Goal: Information Seeking & Learning: Get advice/opinions

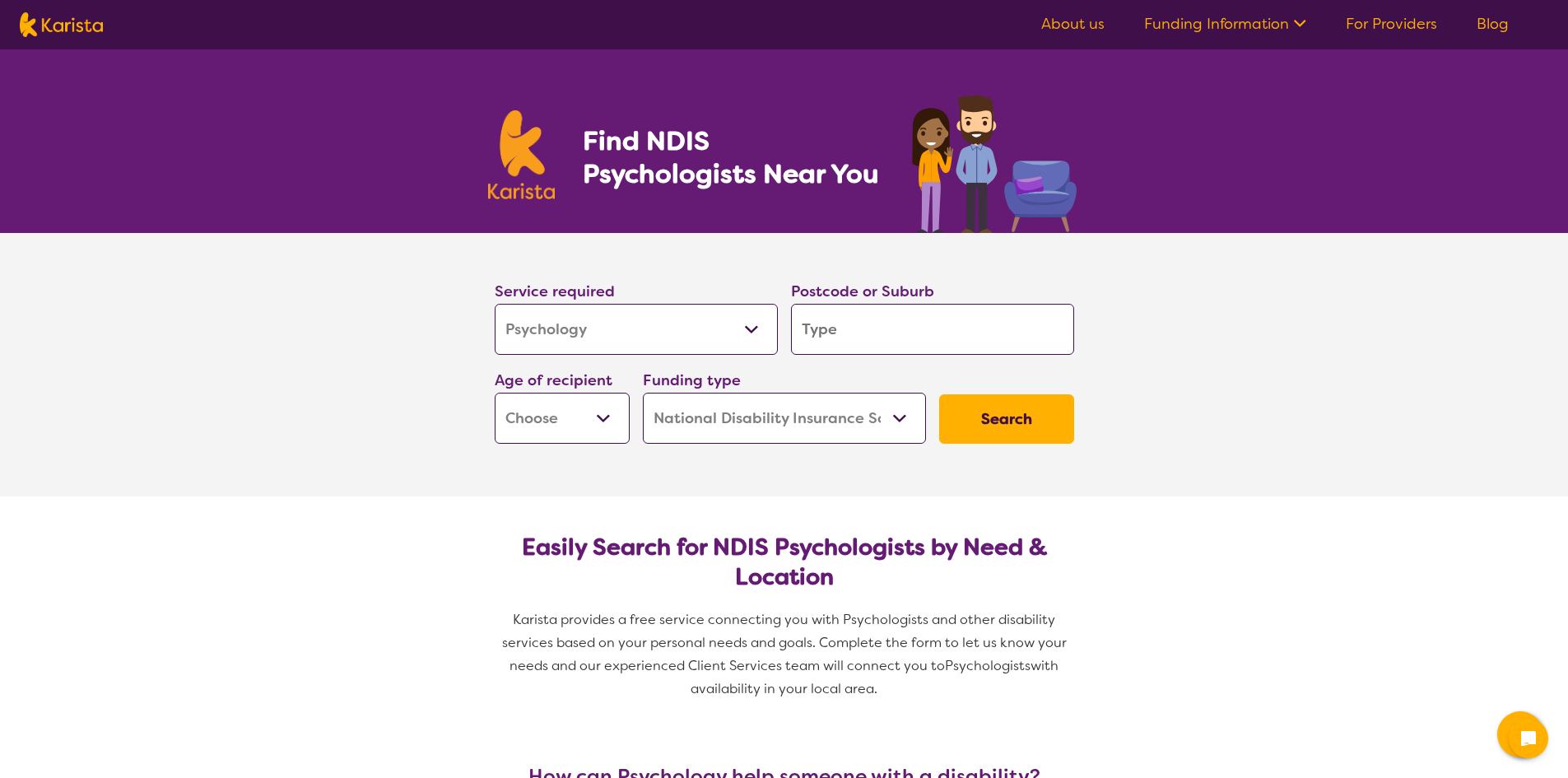
select select "Psychology"
select select "NDIS"
select select "Psychology"
select select "NDIS"
click at [832, 325] on input "search" at bounding box center [933, 329] width 283 height 51
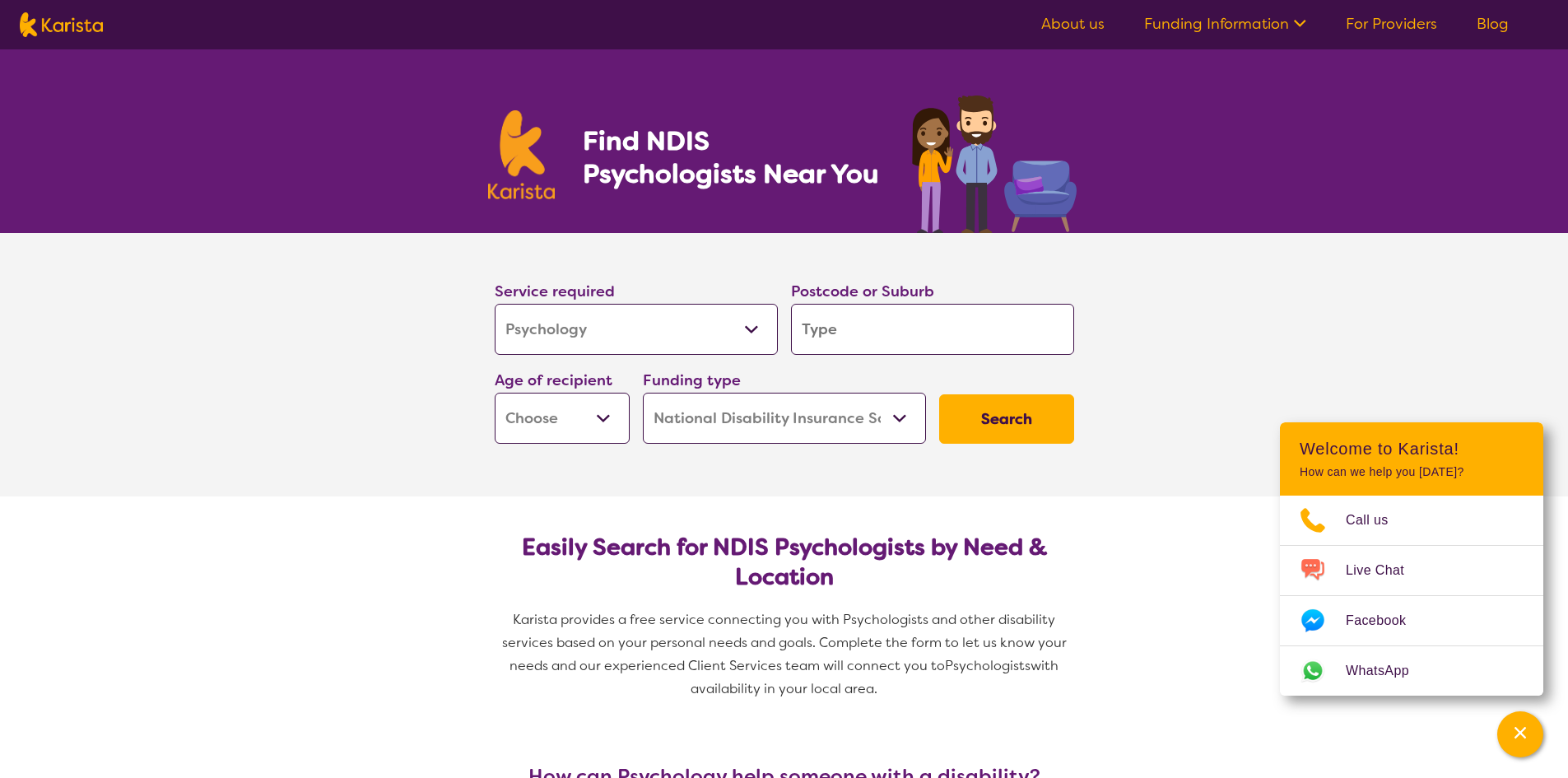
type input "2"
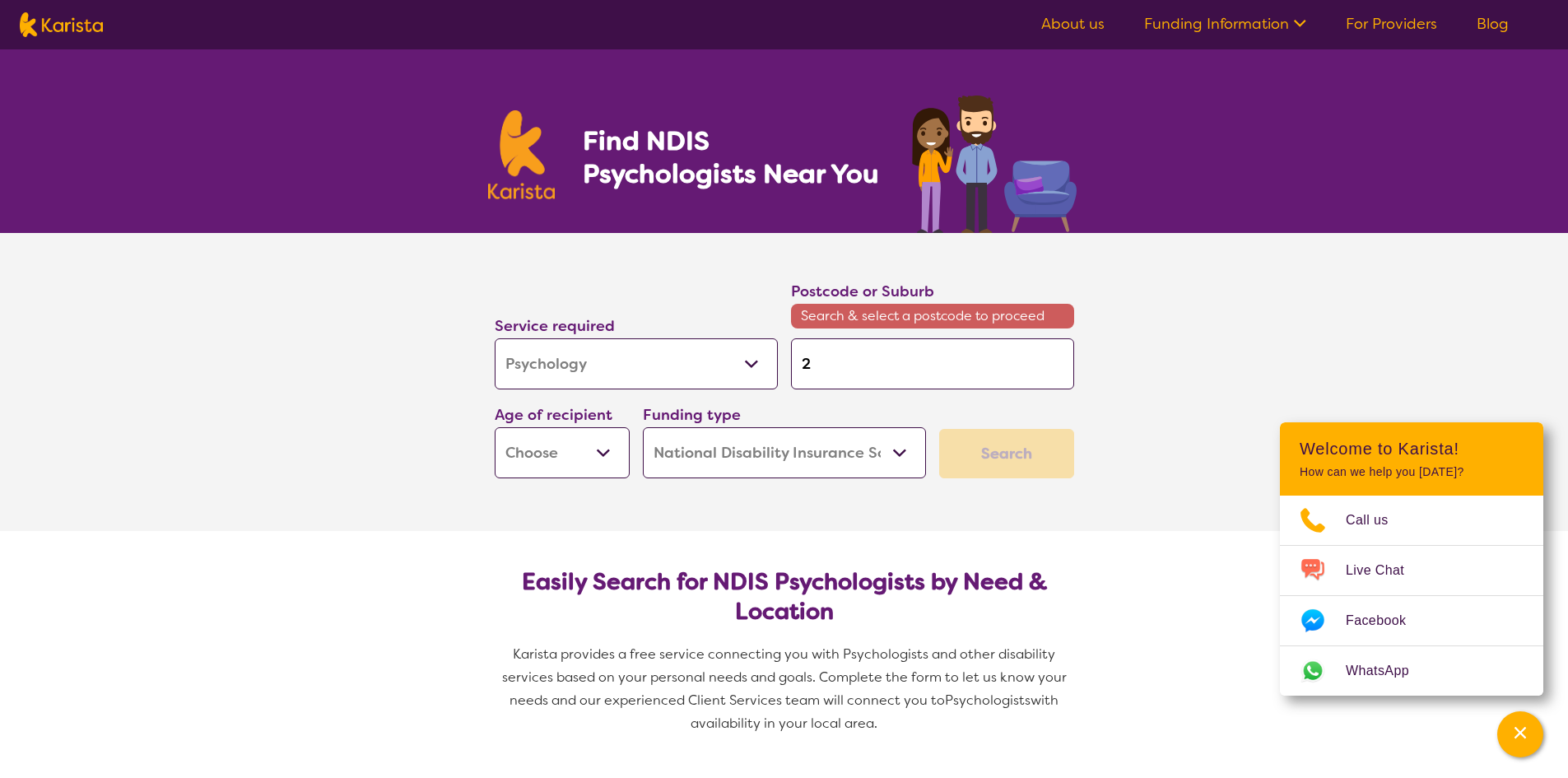
type input "27"
type input "274"
type input "2747"
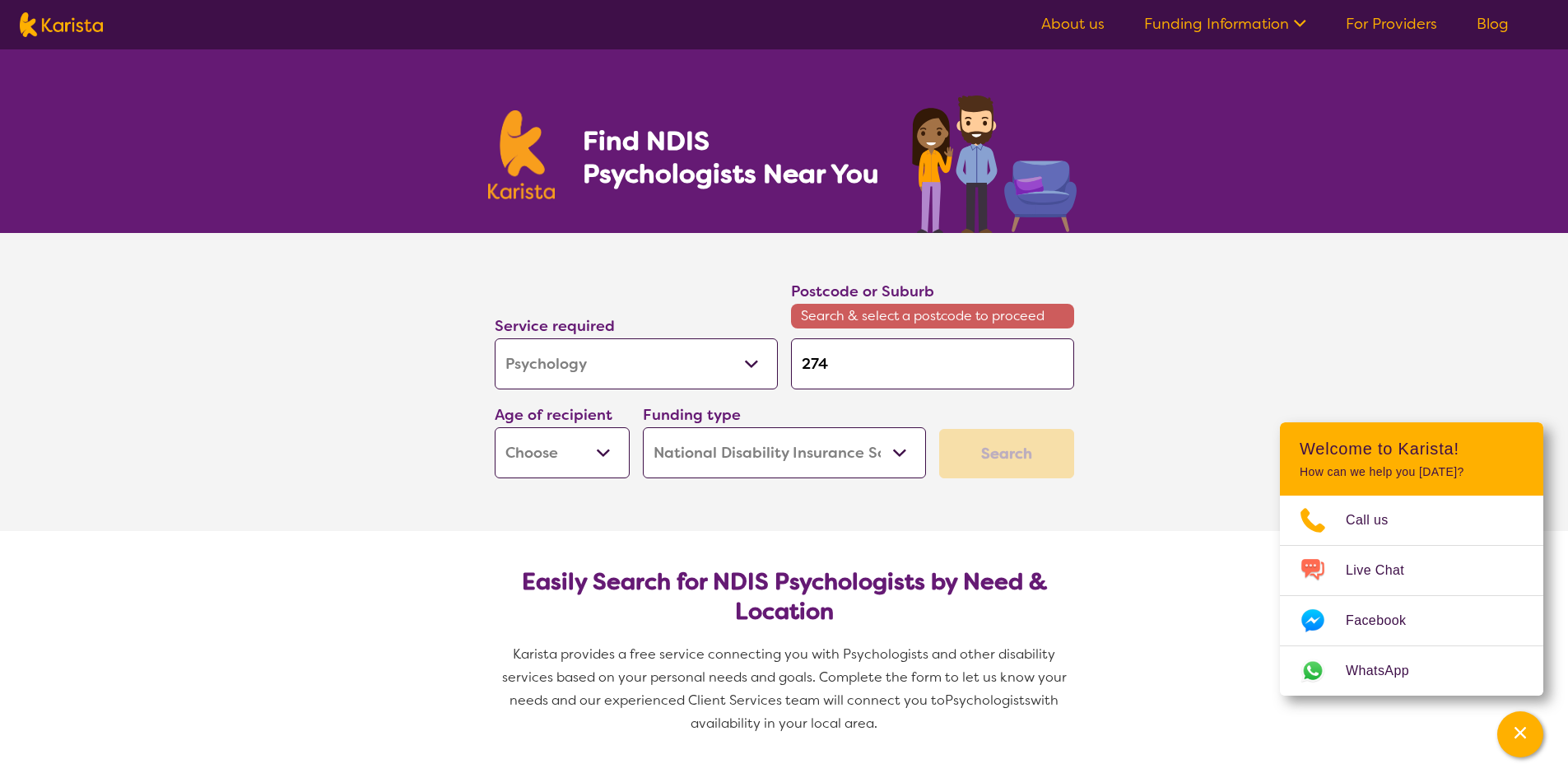
type input "2747"
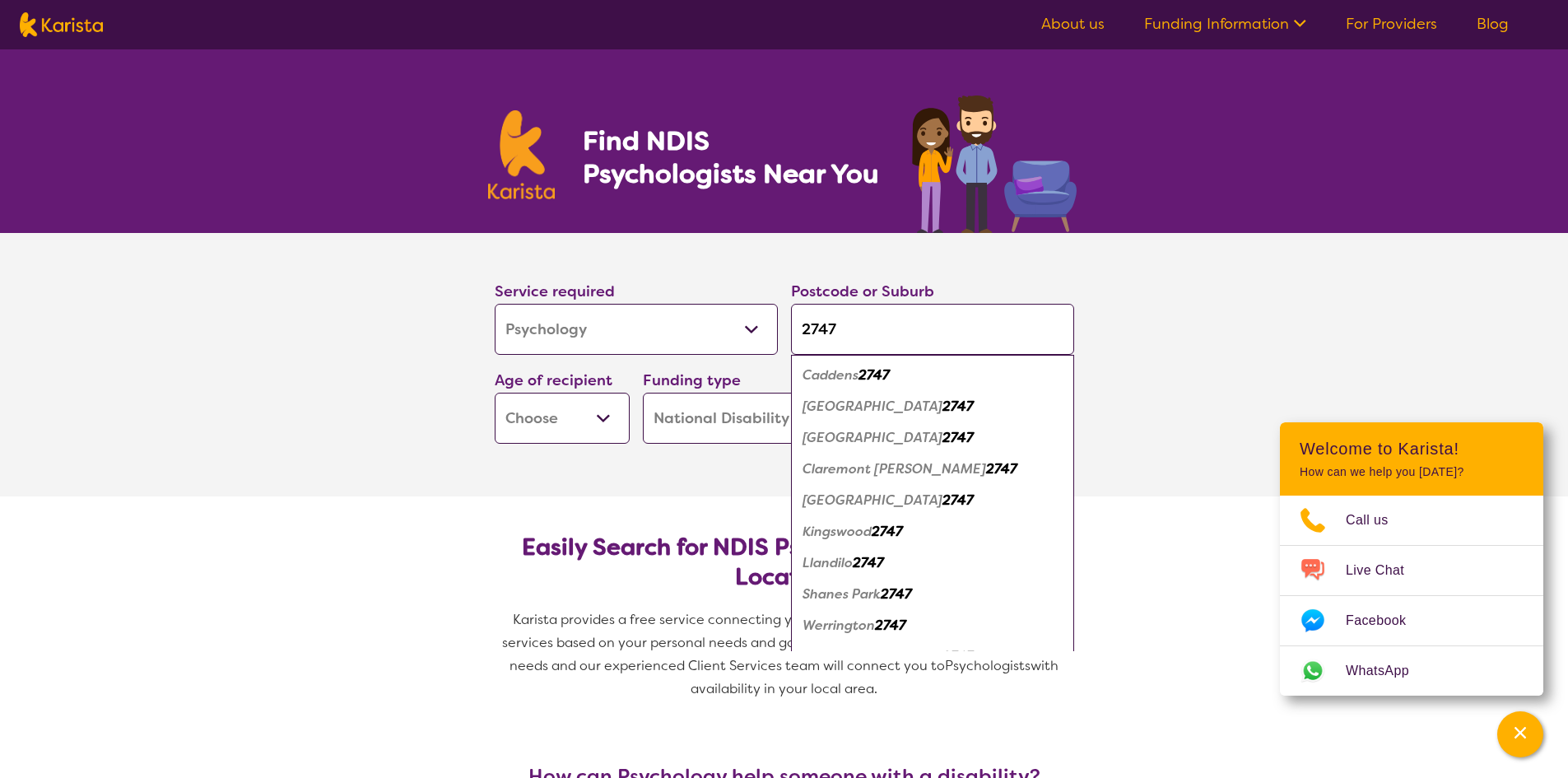
type input "2747"
click at [846, 472] on em "Claremont [PERSON_NAME]" at bounding box center [894, 469] width 184 height 18
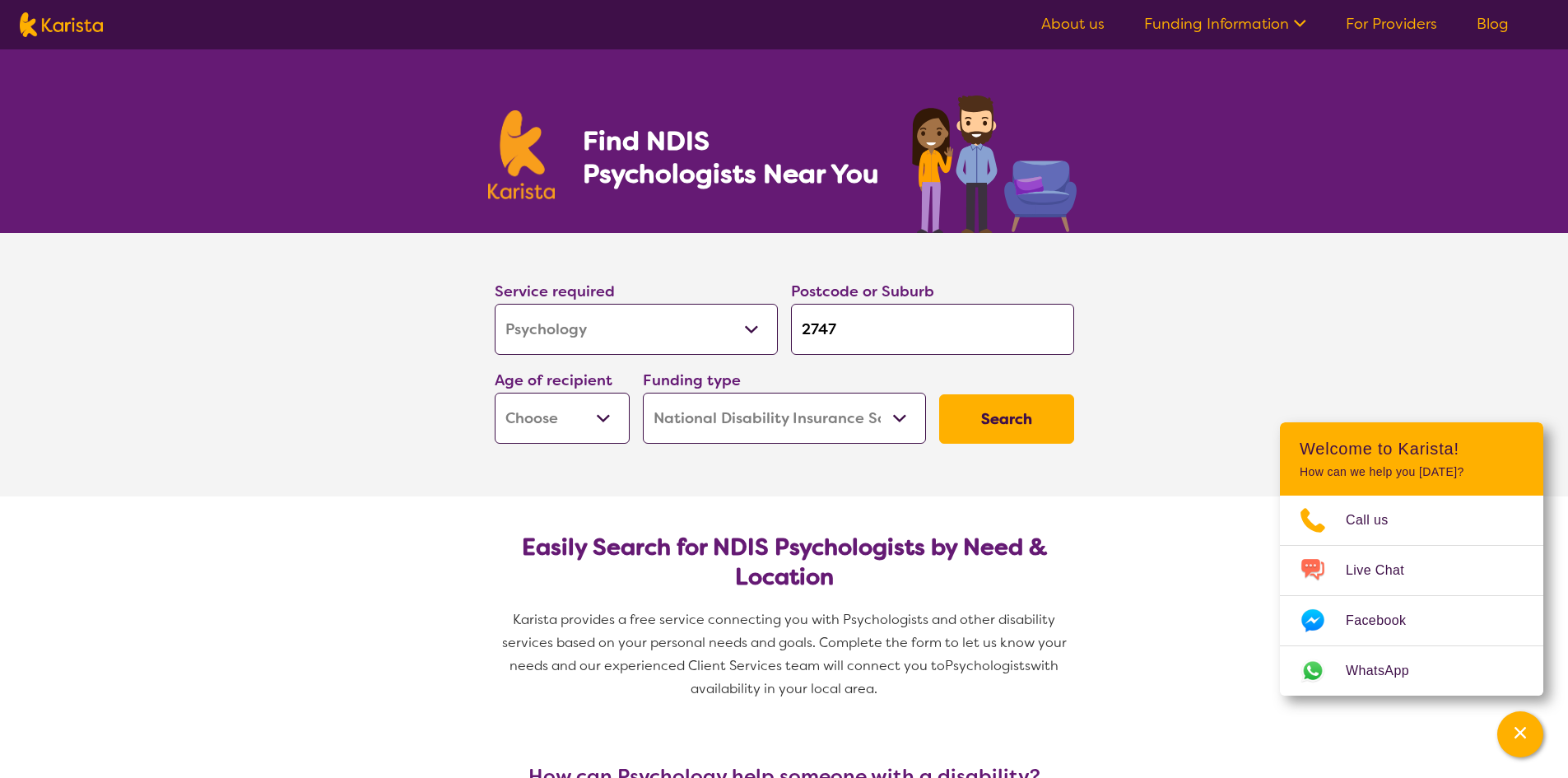
click at [562, 433] on select "Early Childhood - 0 to 9 Child - 10 to 11 Adolescent - 12 to 17 Adult - 18 to 6…" at bounding box center [561, 418] width 135 height 51
select select "AS"
click at [495, 393] on select "Early Childhood - 0 to 9 Child - 10 to 11 Adolescent - 12 to 17 Adult - 18 to 6…" at bounding box center [561, 418] width 135 height 51
select select "AS"
click at [1008, 417] on button "Search" at bounding box center [1006, 419] width 135 height 49
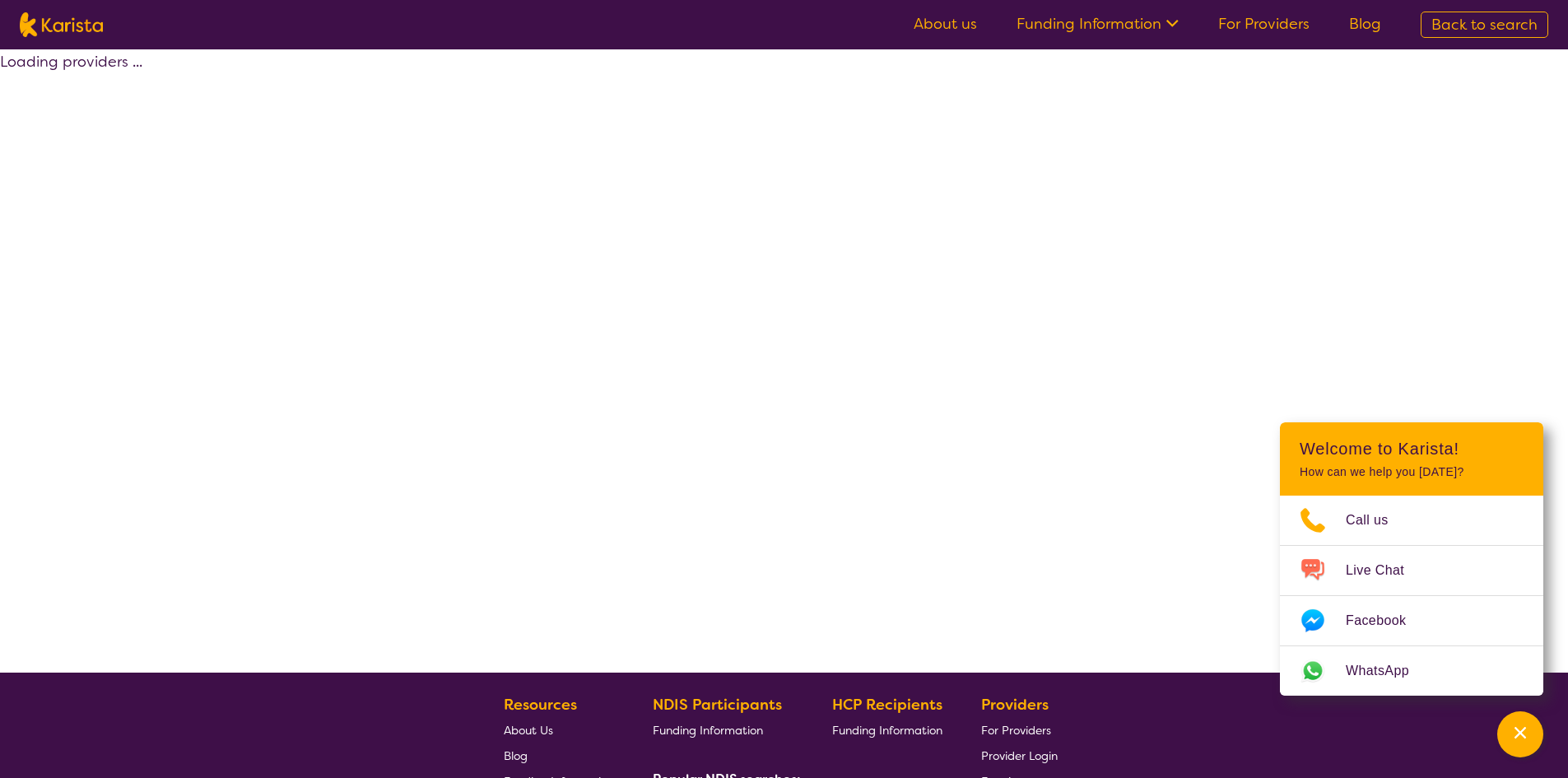
select select "by_score"
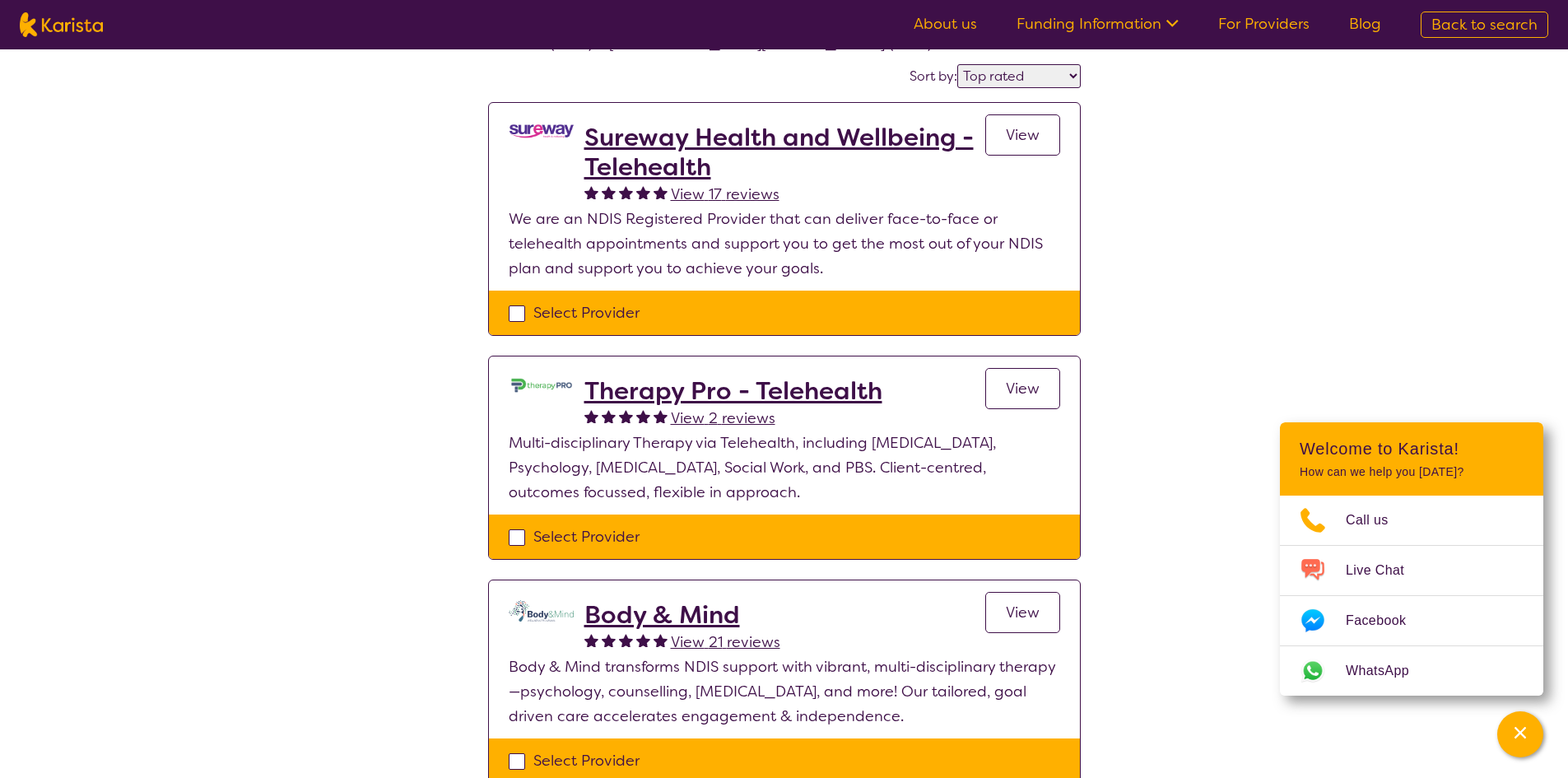
scroll to position [165, 0]
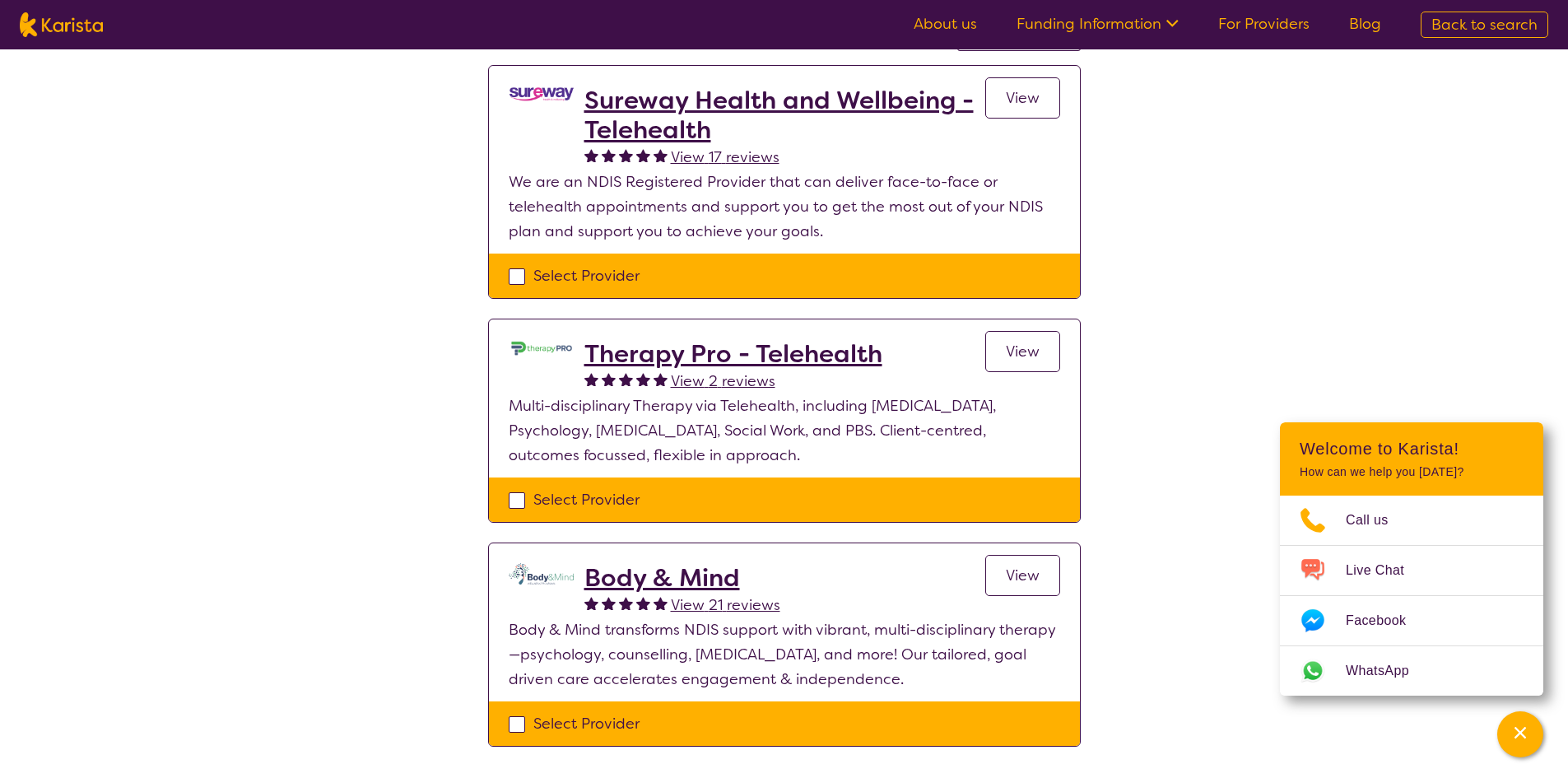
click at [649, 578] on h2 "Body & Mind" at bounding box center [682, 578] width 196 height 30
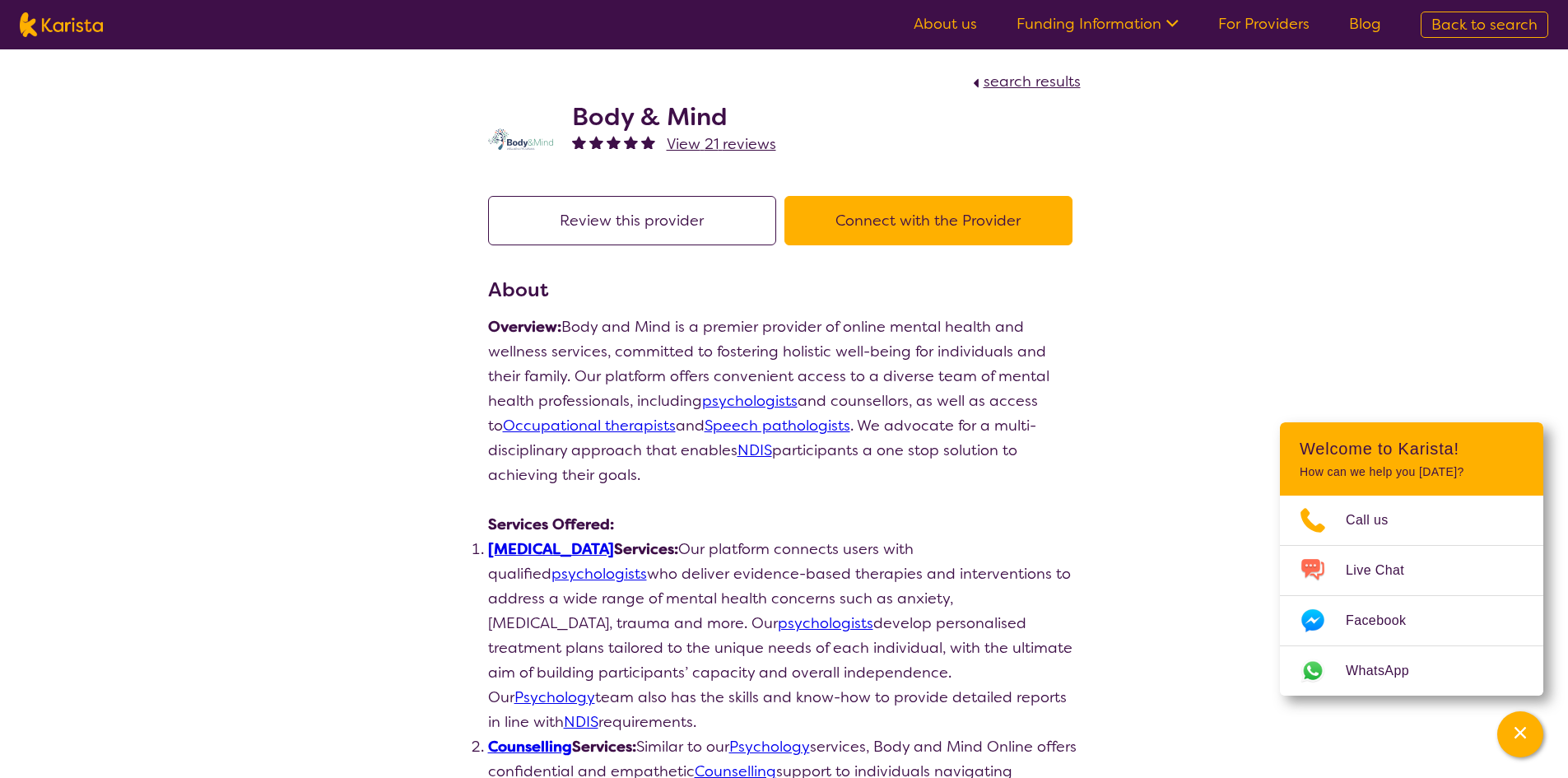
click at [692, 145] on span "View 21 reviews" at bounding box center [722, 143] width 109 height 19
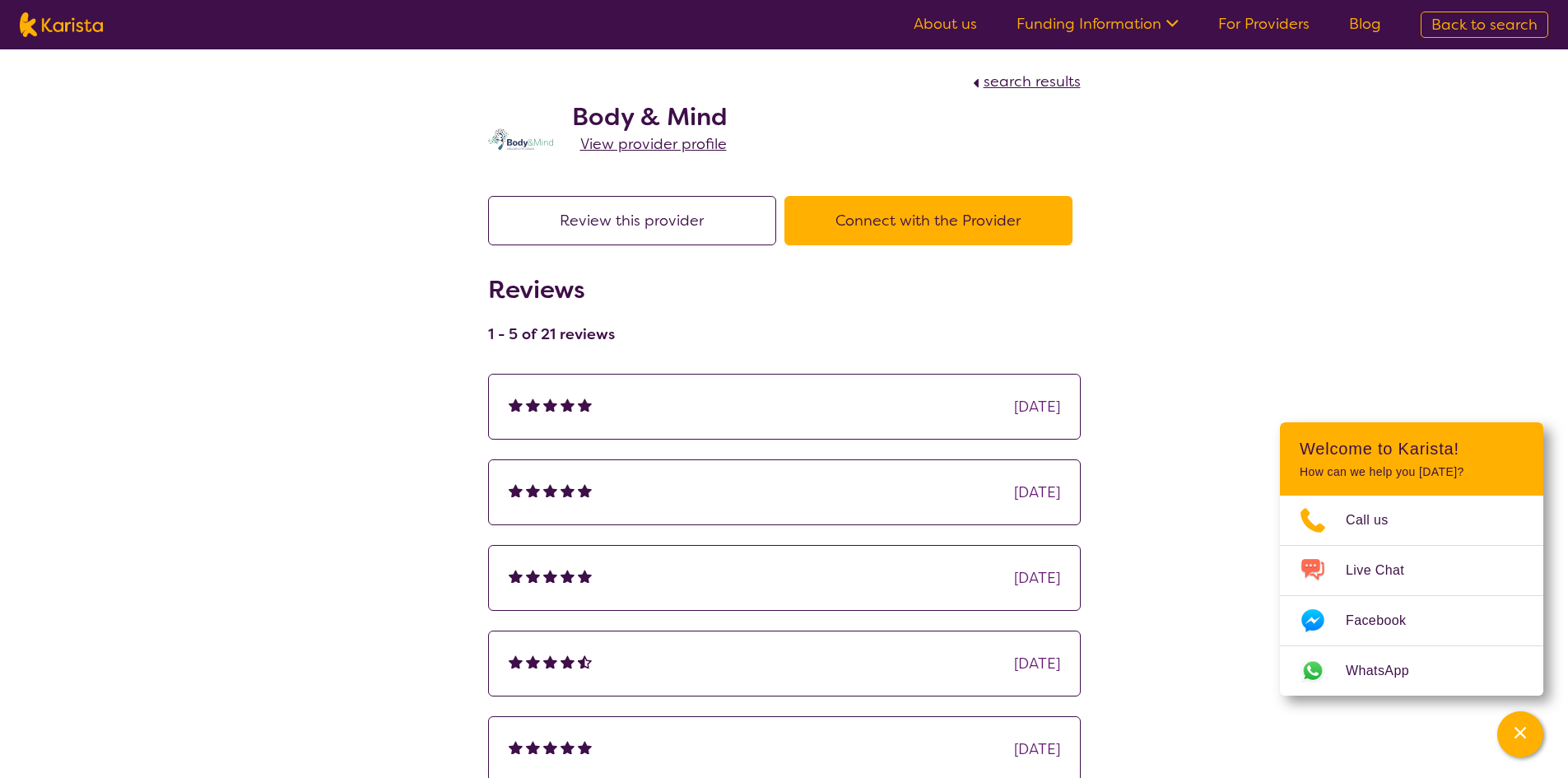
click at [694, 393] on div "[DATE]" at bounding box center [785, 407] width 593 height 66
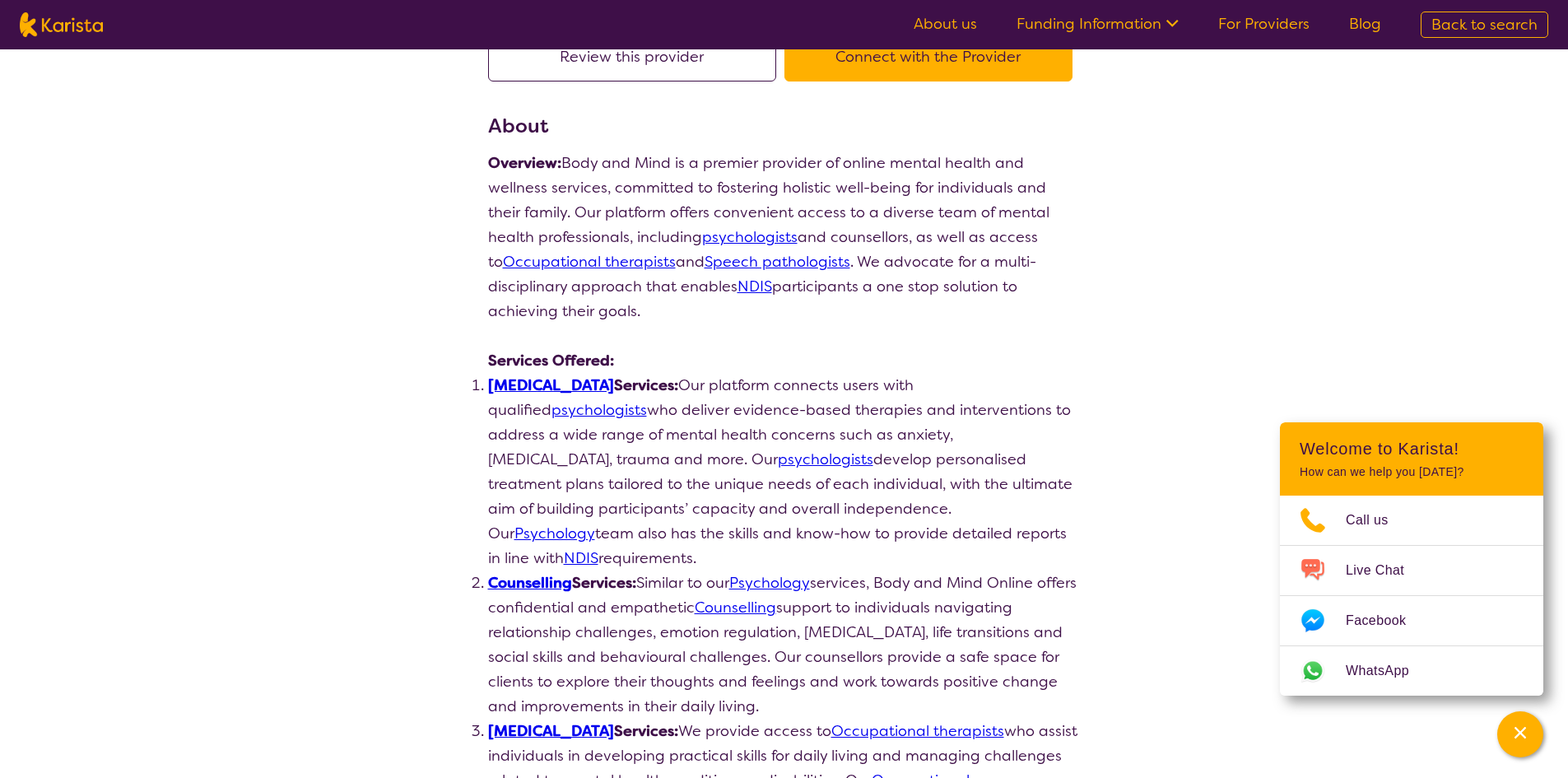
scroll to position [165, 0]
drag, startPoint x: 707, startPoint y: 518, endPoint x: 866, endPoint y: 539, distance: 160.4
click at [866, 539] on li "[MEDICAL_DATA] Services: Our platform connects users with qualified psychologis…" at bounding box center [785, 471] width 593 height 198
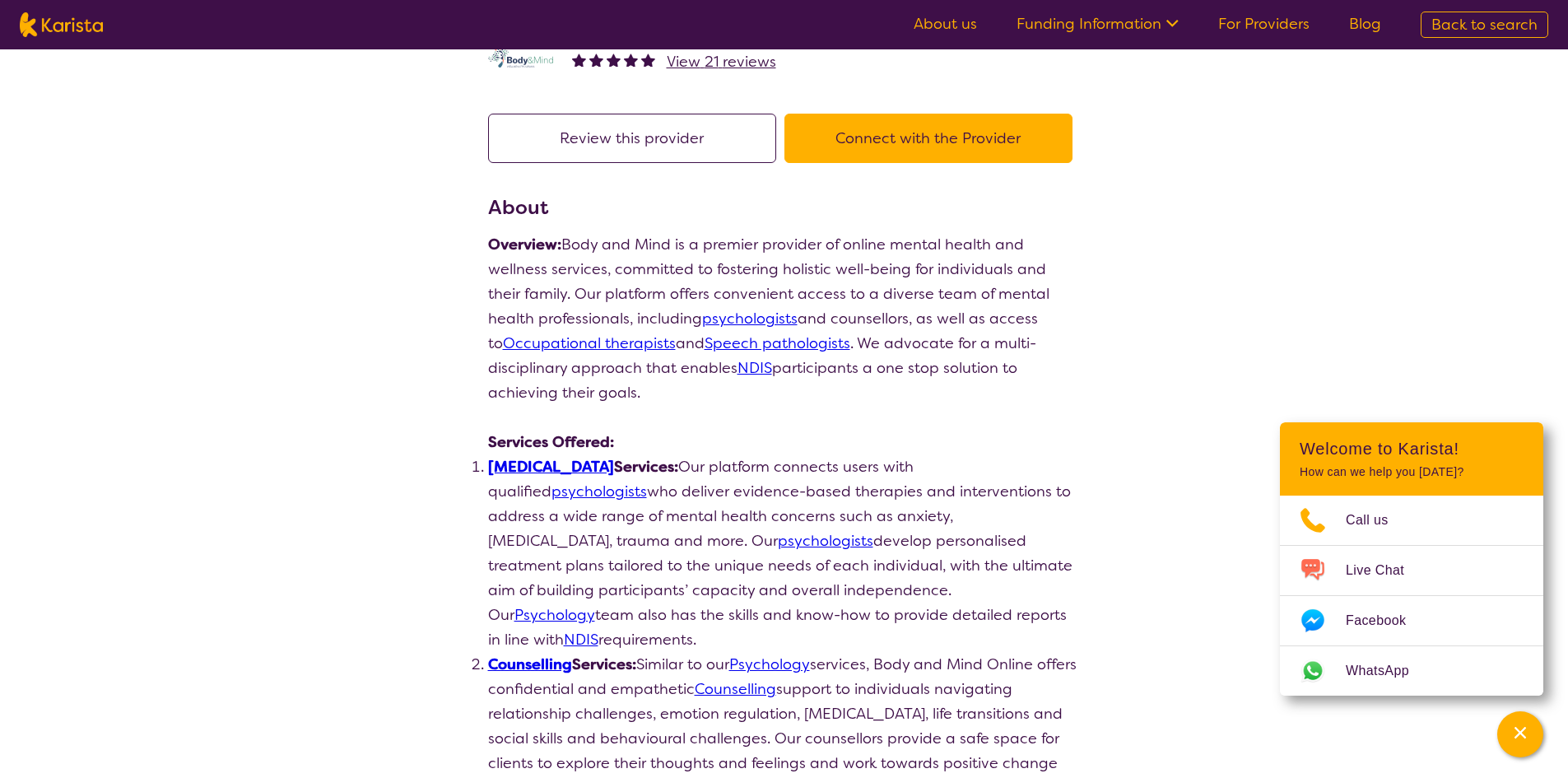
scroll to position [0, 0]
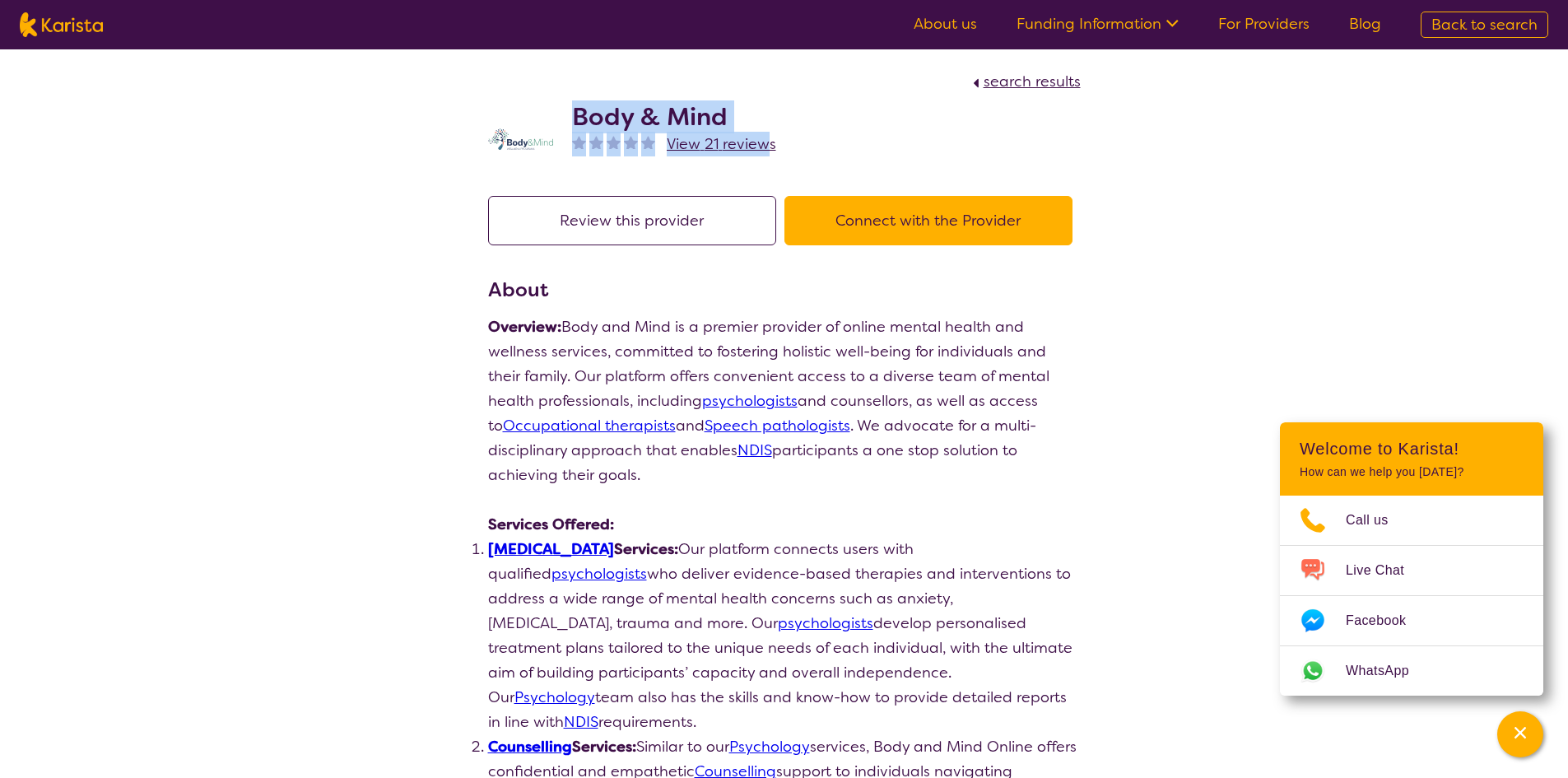
drag, startPoint x: 571, startPoint y: 106, endPoint x: 768, endPoint y: 145, distance: 200.8
click at [766, 143] on div "Body & Mind View 21 reviews" at bounding box center [674, 139] width 204 height 74
click at [751, 106] on h2 "Body & Mind" at bounding box center [674, 117] width 204 height 30
click at [616, 128] on h2 "Body & Mind" at bounding box center [674, 117] width 204 height 30
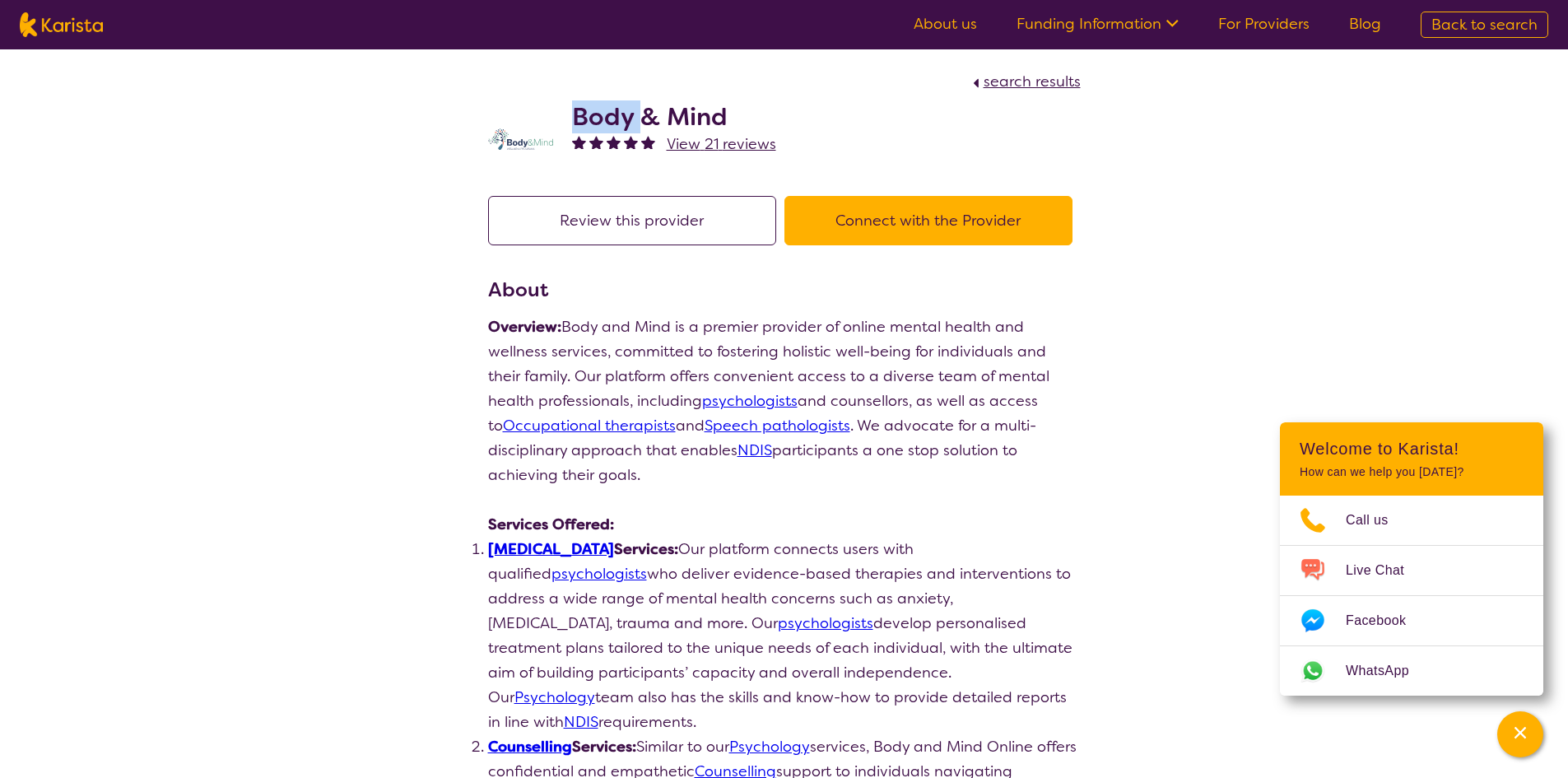
click at [614, 126] on h2 "Body & Mind" at bounding box center [674, 117] width 204 height 30
drag, startPoint x: 574, startPoint y: 123, endPoint x: 751, endPoint y: 109, distance: 177.6
click at [751, 109] on h2 "Body & Mind" at bounding box center [674, 117] width 204 height 30
copy h2 "Body & Mind"
